Goal: Information Seeking & Learning: Learn about a topic

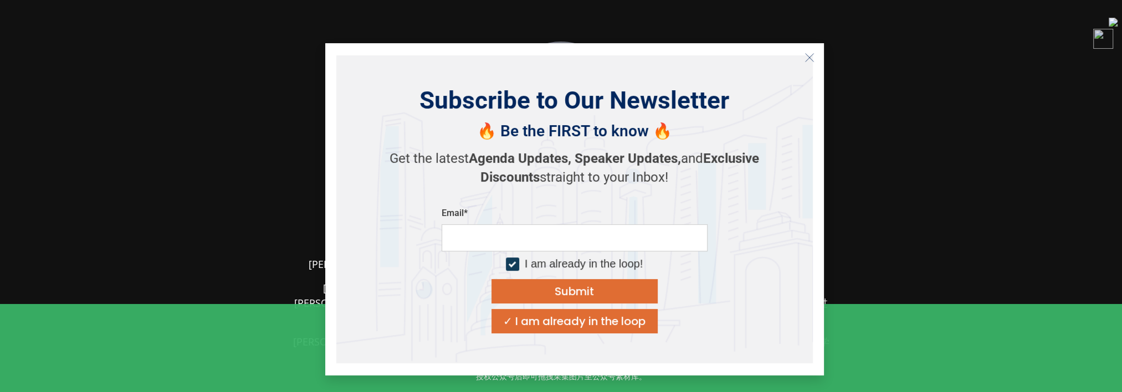
click at [811, 55] on icon "Close" at bounding box center [810, 58] width 10 height 10
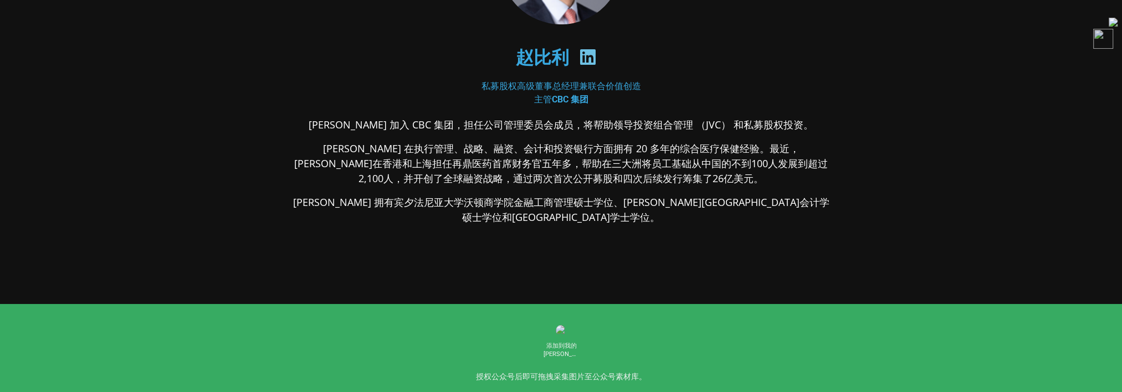
scroll to position [22, 0]
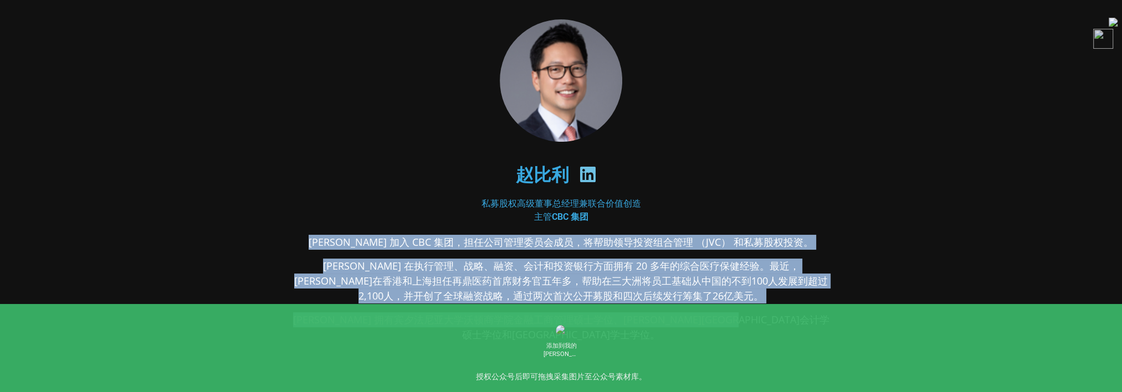
drag, startPoint x: 341, startPoint y: 237, endPoint x: 825, endPoint y: 330, distance: 492.1
click at [825, 330] on div "Billy 加入 CBC 集团，担任公司管理委员会成员，将帮助领导投资组合管理 （JVC） 和私募股权投资。 Billy 在执行管理、战略、融资、会计和投资银…" at bounding box center [561, 376] width 539 height 283
copy div "Billy 加入 CBC 集团，担任公司管理委员会成员，将帮助领导投资组合管理 （JVC） 和私募股权投资。 Billy 在执行管理、战略、融资、会计和投资银…"
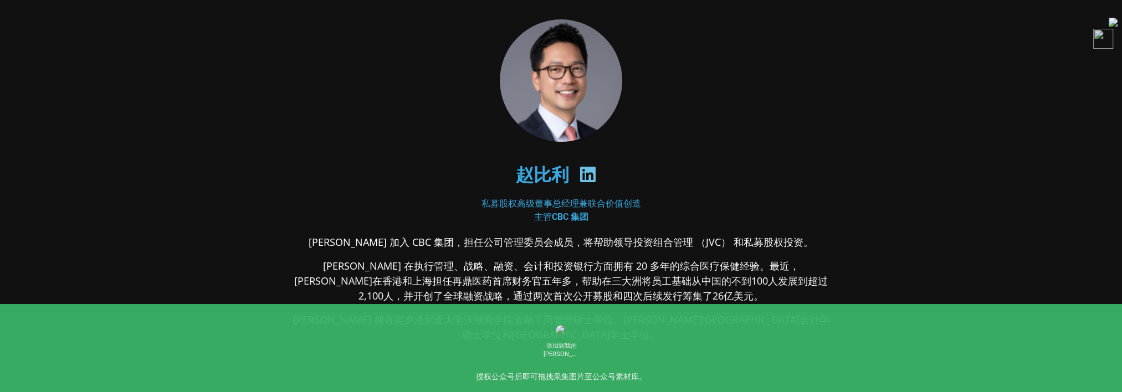
click at [956, 98] on section "赵比利 私募股权高级董事总经理兼联合价值创造 主管 CBC 集团 Billy 加入 CBC 集团，担任公司管理委员会成员，将帮助领导投资组合管理 （JVC） …" at bounding box center [561, 268] width 1122 height 581
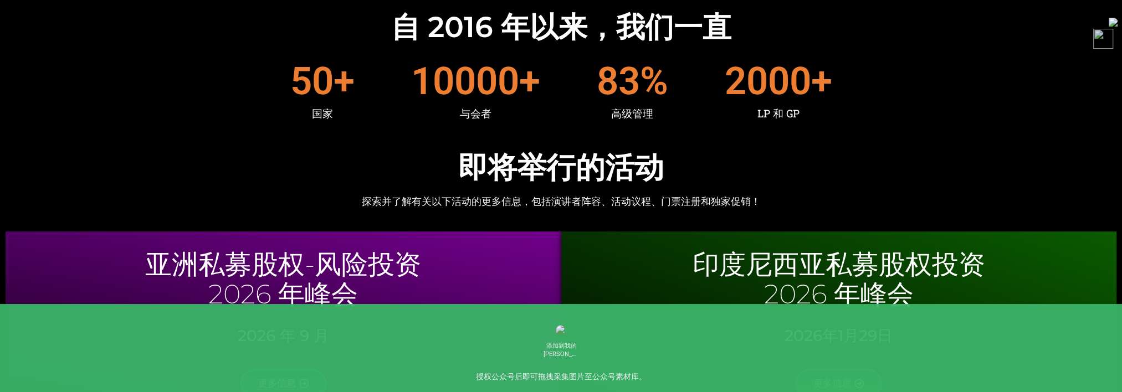
scroll to position [554, 0]
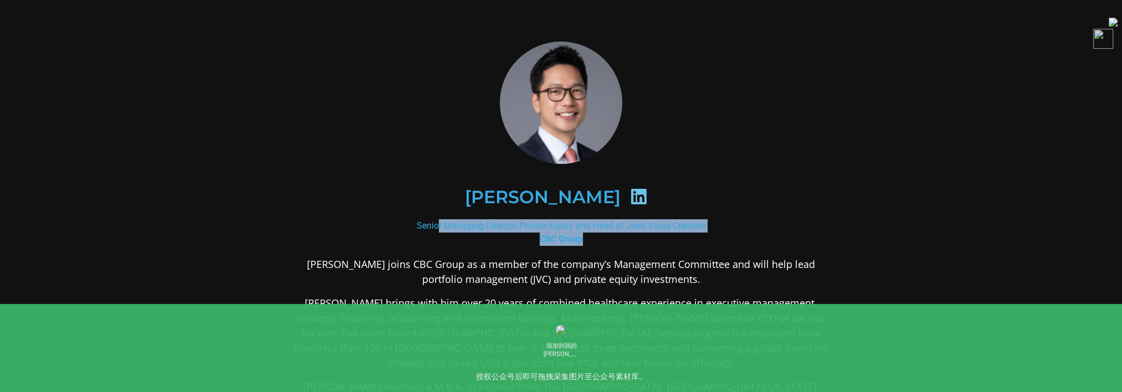
drag, startPoint x: 416, startPoint y: 226, endPoint x: 611, endPoint y: 236, distance: 195.3
click at [611, 236] on div "Senior Managing Director, Private Equity and Head of Joint Value Creation CBC G…" at bounding box center [561, 232] width 539 height 27
copy div "Senior Managing Director, Private Equity and Head of Joint Value Creation CBC G…"
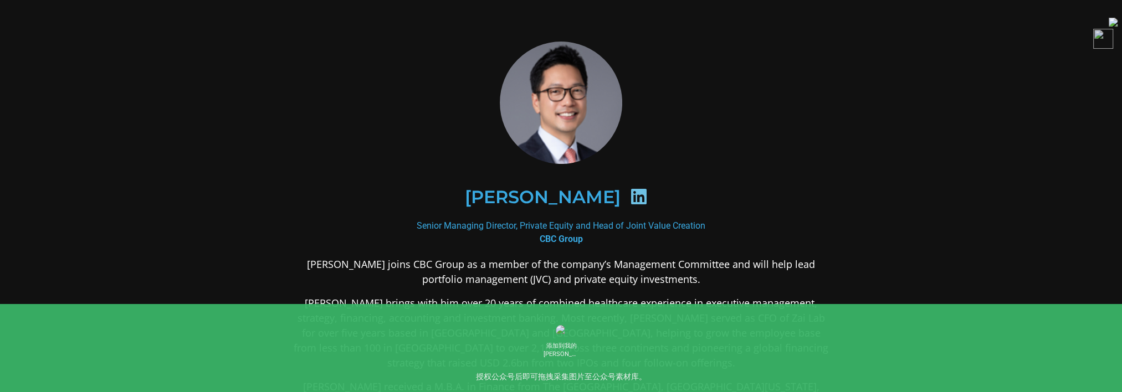
click at [836, 149] on div "Billy Cho Senior Managing Director, Private Equity and Head of Joint Value Crea…" at bounding box center [561, 320] width 598 height 618
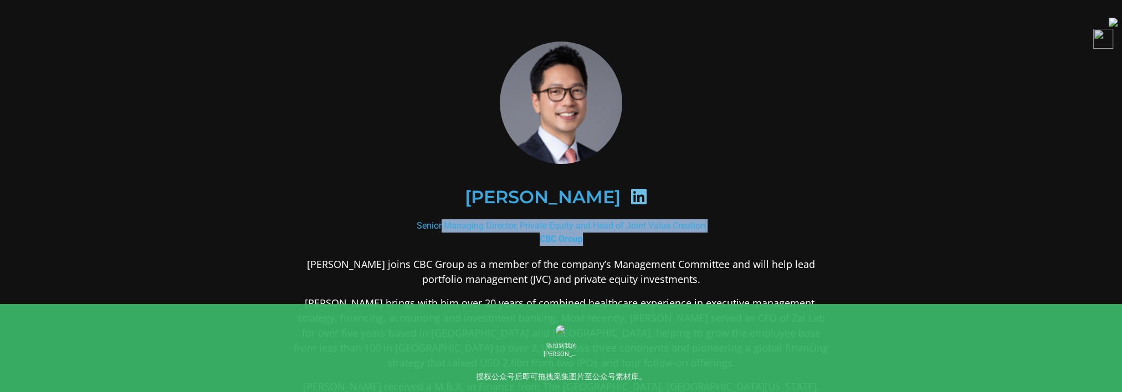
drag, startPoint x: 429, startPoint y: 225, endPoint x: 606, endPoint y: 239, distance: 176.8
click at [606, 239] on div "Senior Managing Director, Private Equity and Head of Joint Value Creation CBC G…" at bounding box center [561, 232] width 539 height 27
copy div "enior Managing Director, Private Equity and Head of Joint Value Creation CBC Gr…"
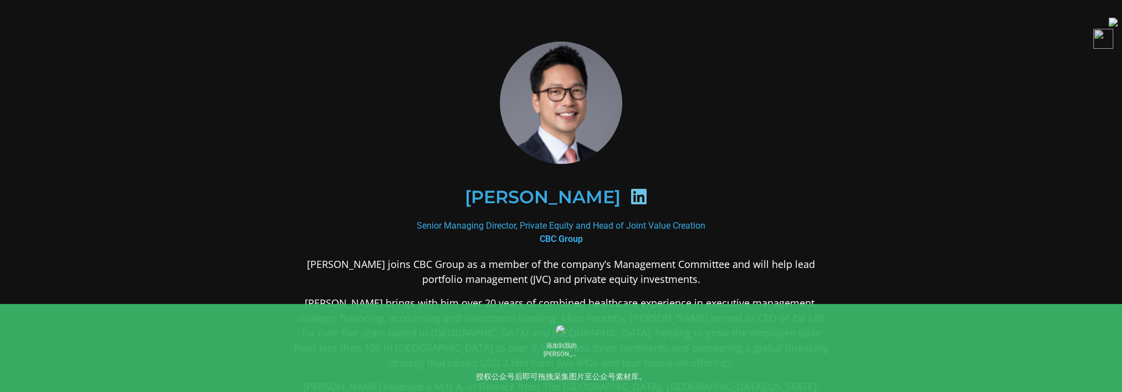
click at [364, 208] on div "Billy Cho" at bounding box center [561, 197] width 485 height 57
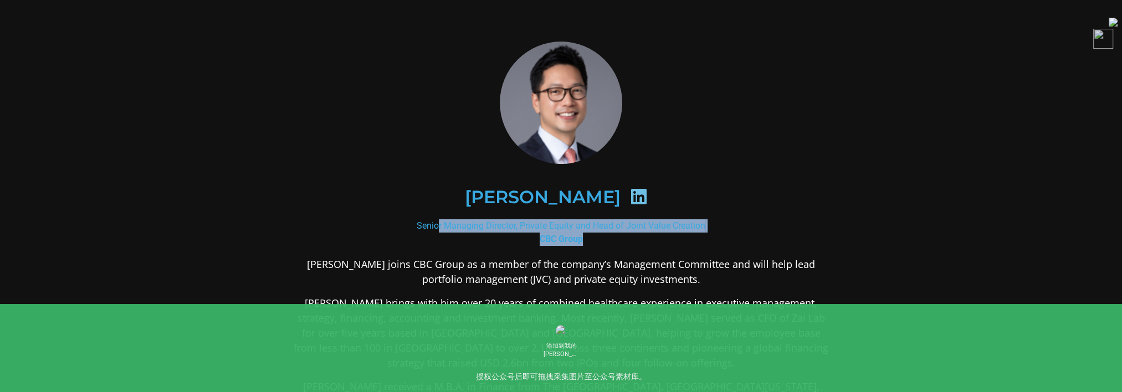
drag, startPoint x: 416, startPoint y: 224, endPoint x: 612, endPoint y: 236, distance: 196.0
click at [612, 236] on div "Senior Managing Director, Private Equity and Head of Joint Value Creation CBC G…" at bounding box center [561, 232] width 539 height 27
copy div "Senior Managing Director, Private Equity and Head of Joint Value Creation CBC G…"
